Goal: Find specific page/section: Locate a particular part of the current website

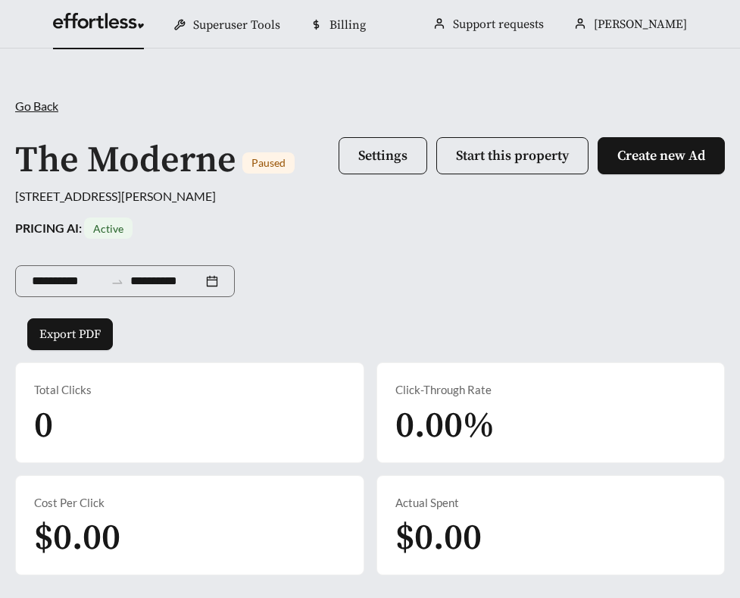
click at [112, 19] on link at bounding box center [98, 24] width 91 height 15
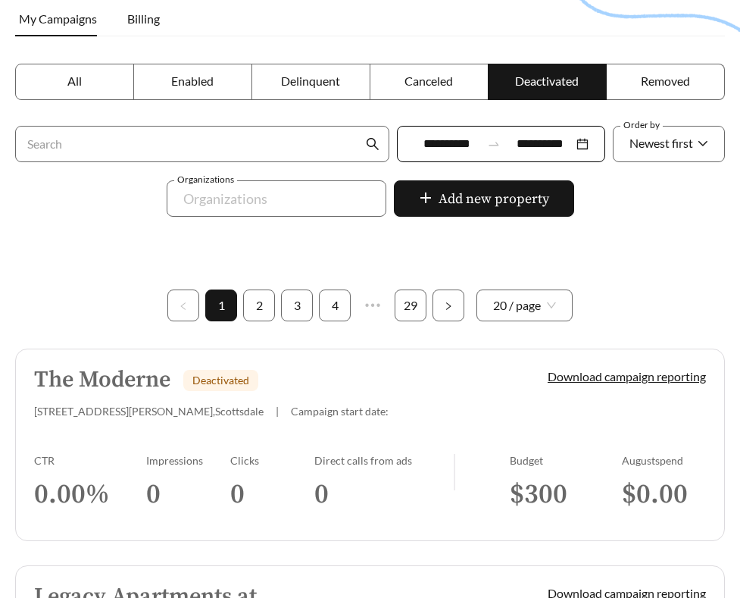
scroll to position [224, 0]
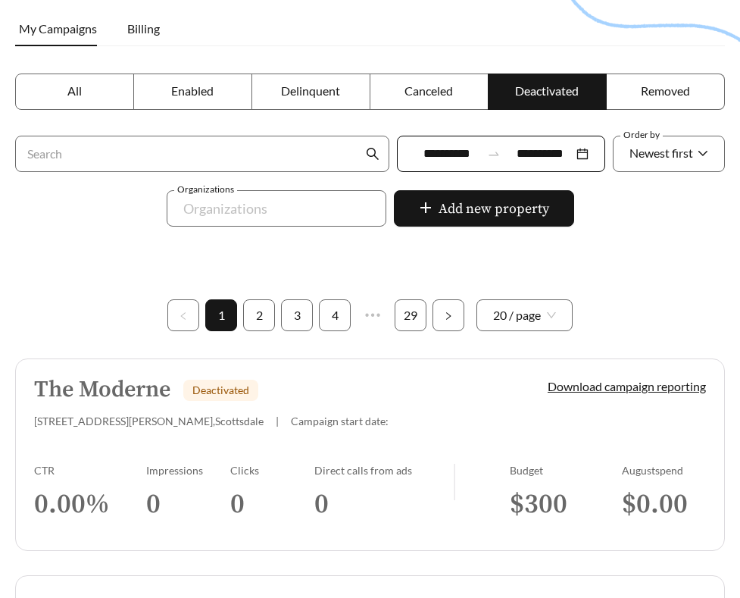
click at [136, 395] on h5 "The Moderne" at bounding box center [102, 389] width 136 height 25
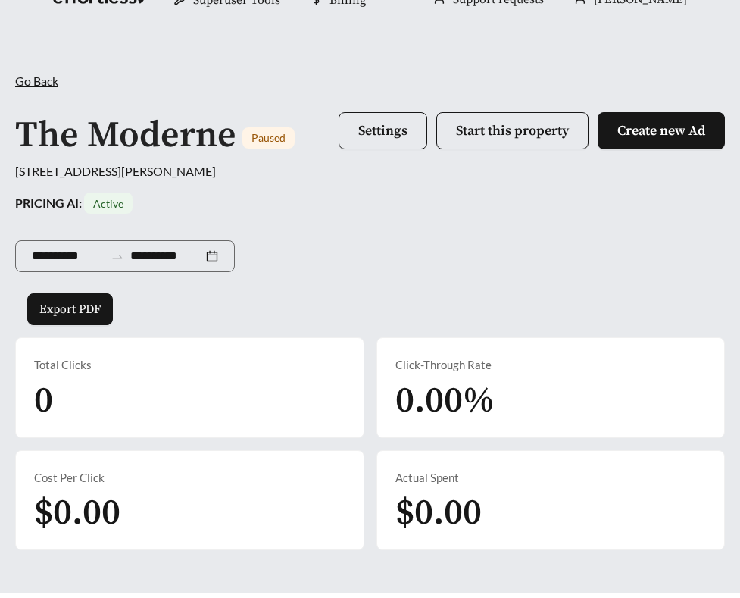
scroll to position [30, 0]
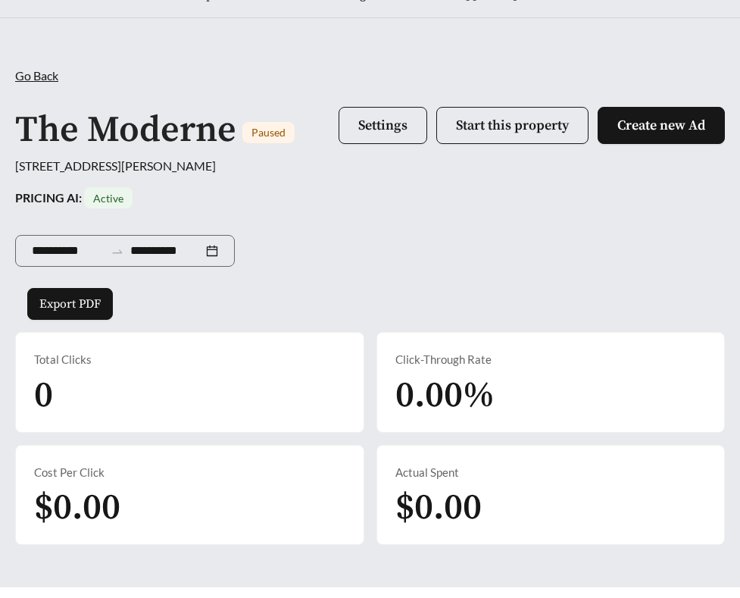
click at [48, 74] on span "Go Back" at bounding box center [36, 75] width 43 height 14
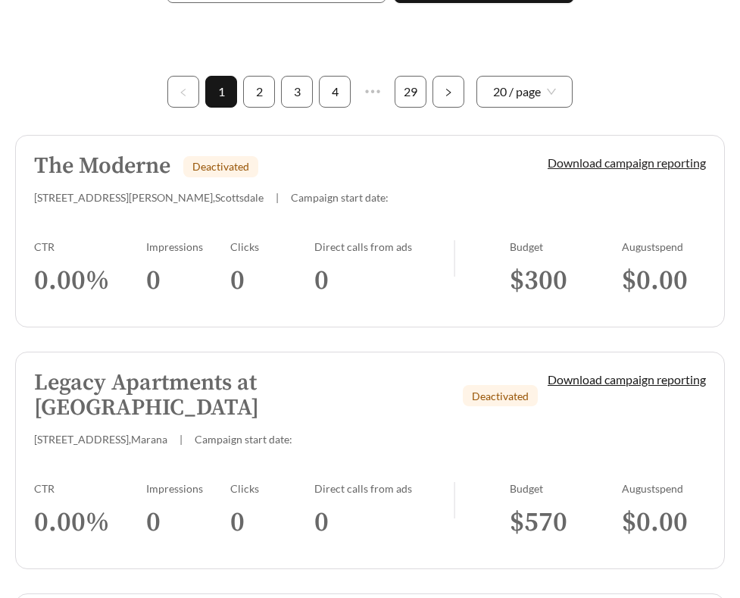
scroll to position [451, 0]
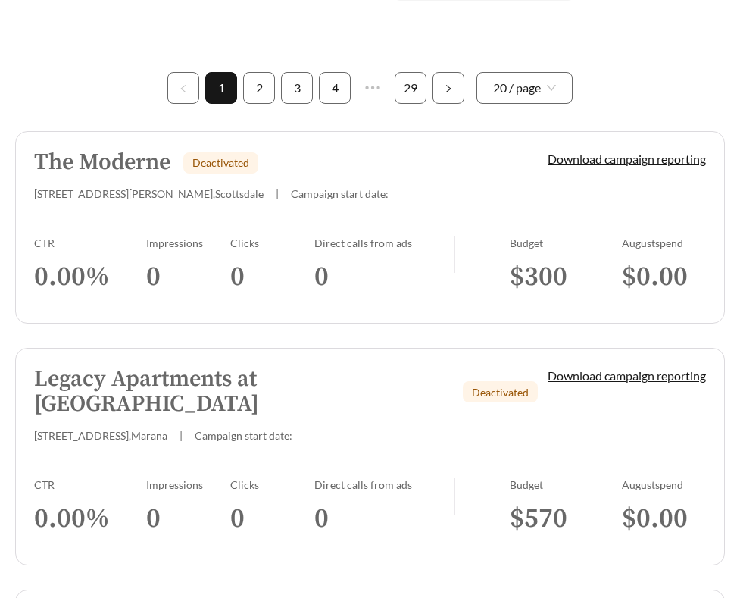
click at [98, 169] on h5 "The Moderne" at bounding box center [102, 162] width 136 height 25
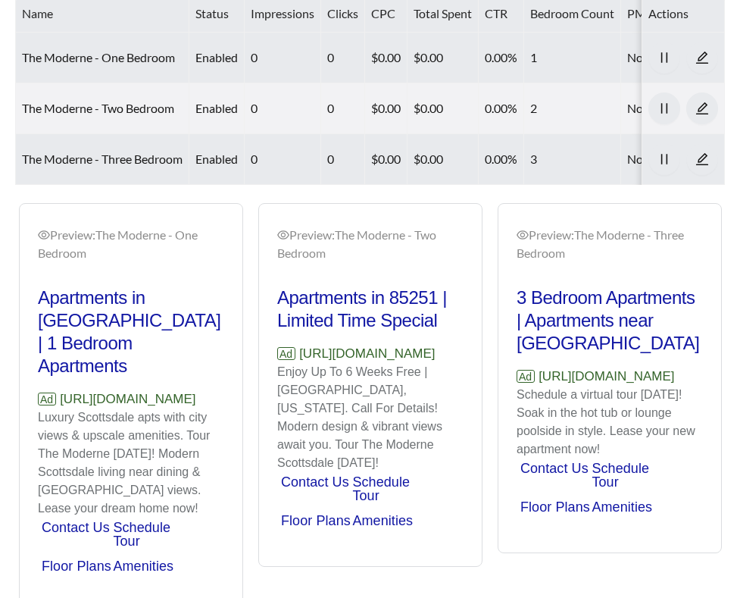
scroll to position [691, 0]
